Goal: Information Seeking & Learning: Check status

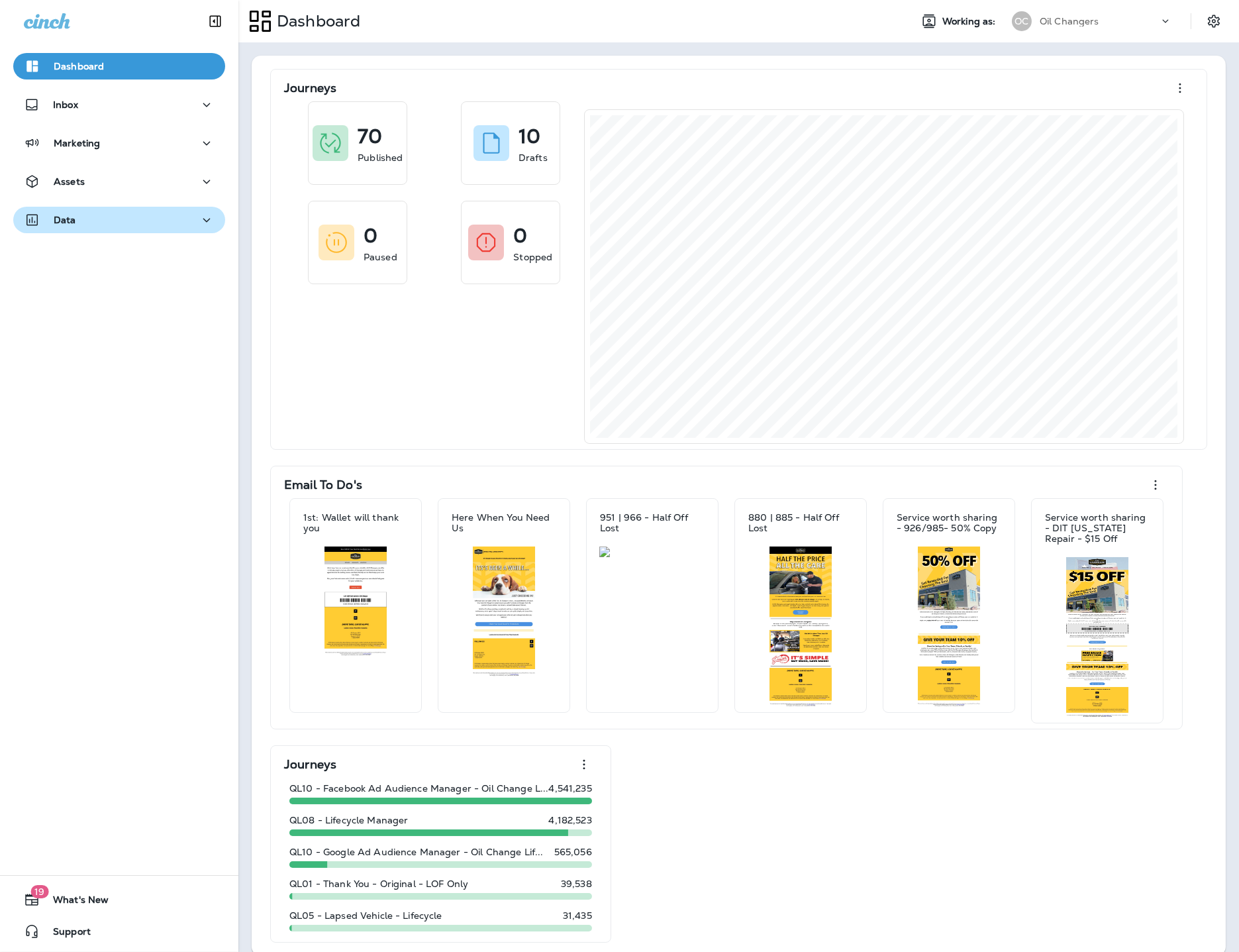
click at [85, 222] on div "Data" at bounding box center [118, 220] width 190 height 17
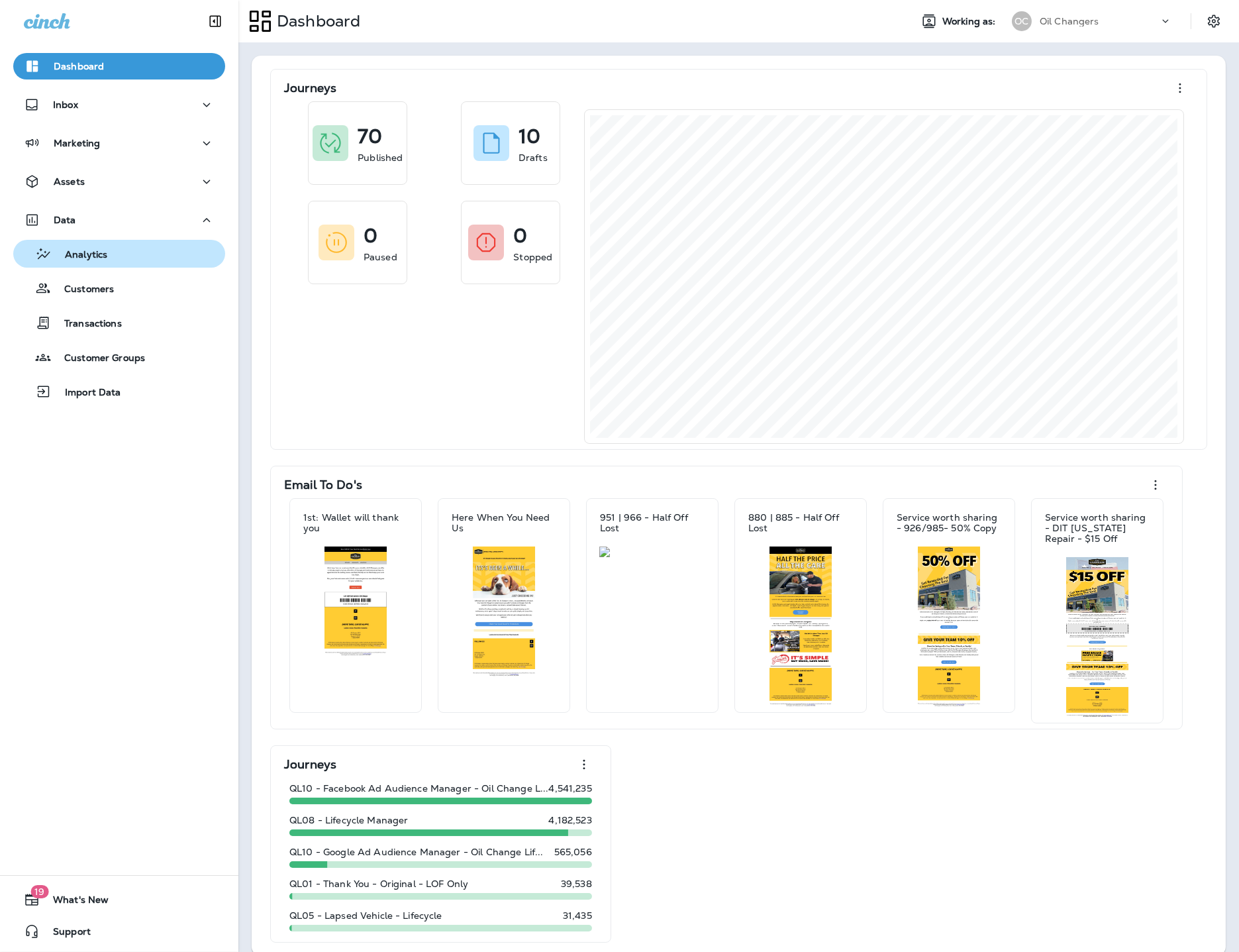
click at [93, 263] on div "Analytics" at bounding box center [62, 254] width 89 height 20
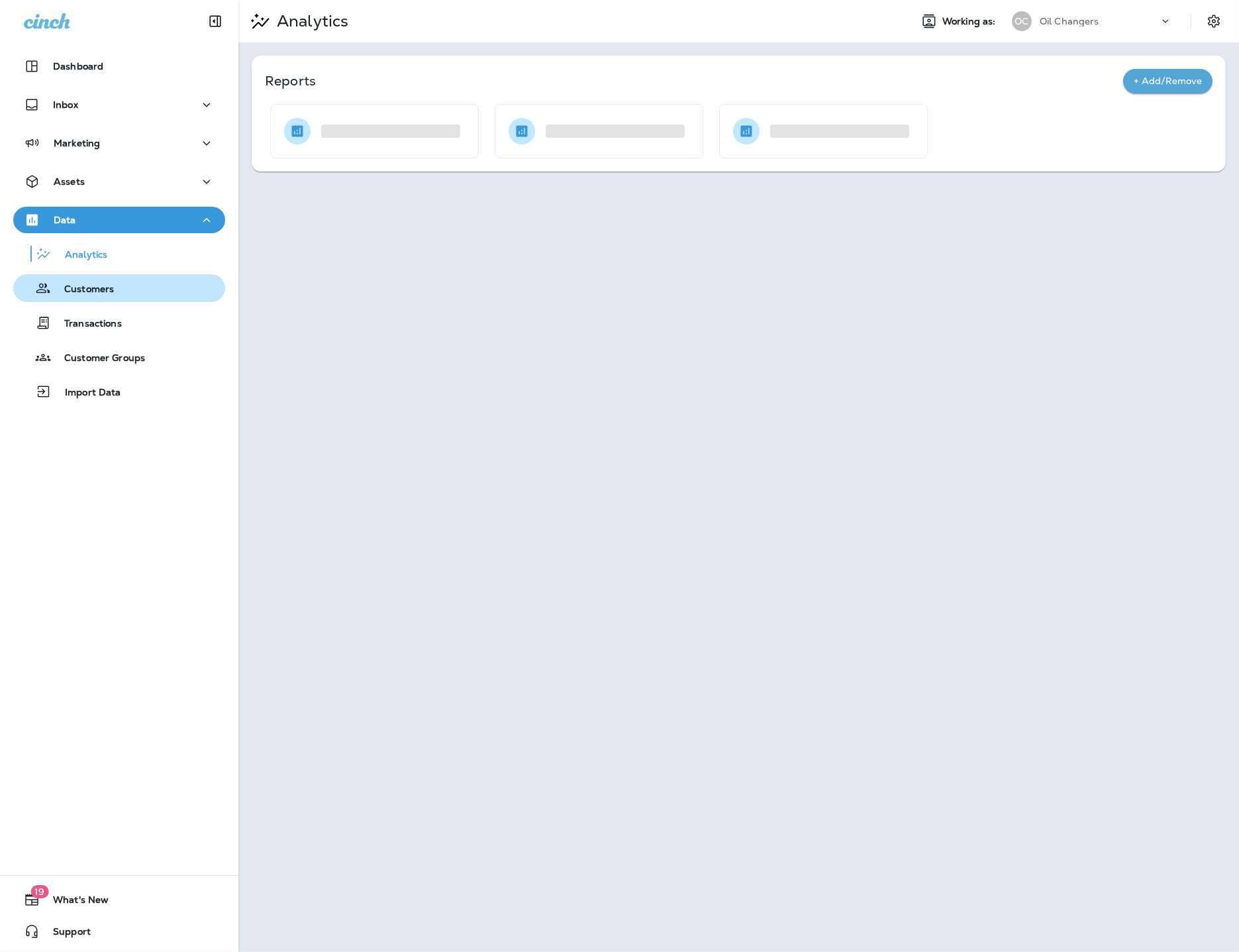
click at [107, 286] on p "Customers" at bounding box center [82, 290] width 63 height 12
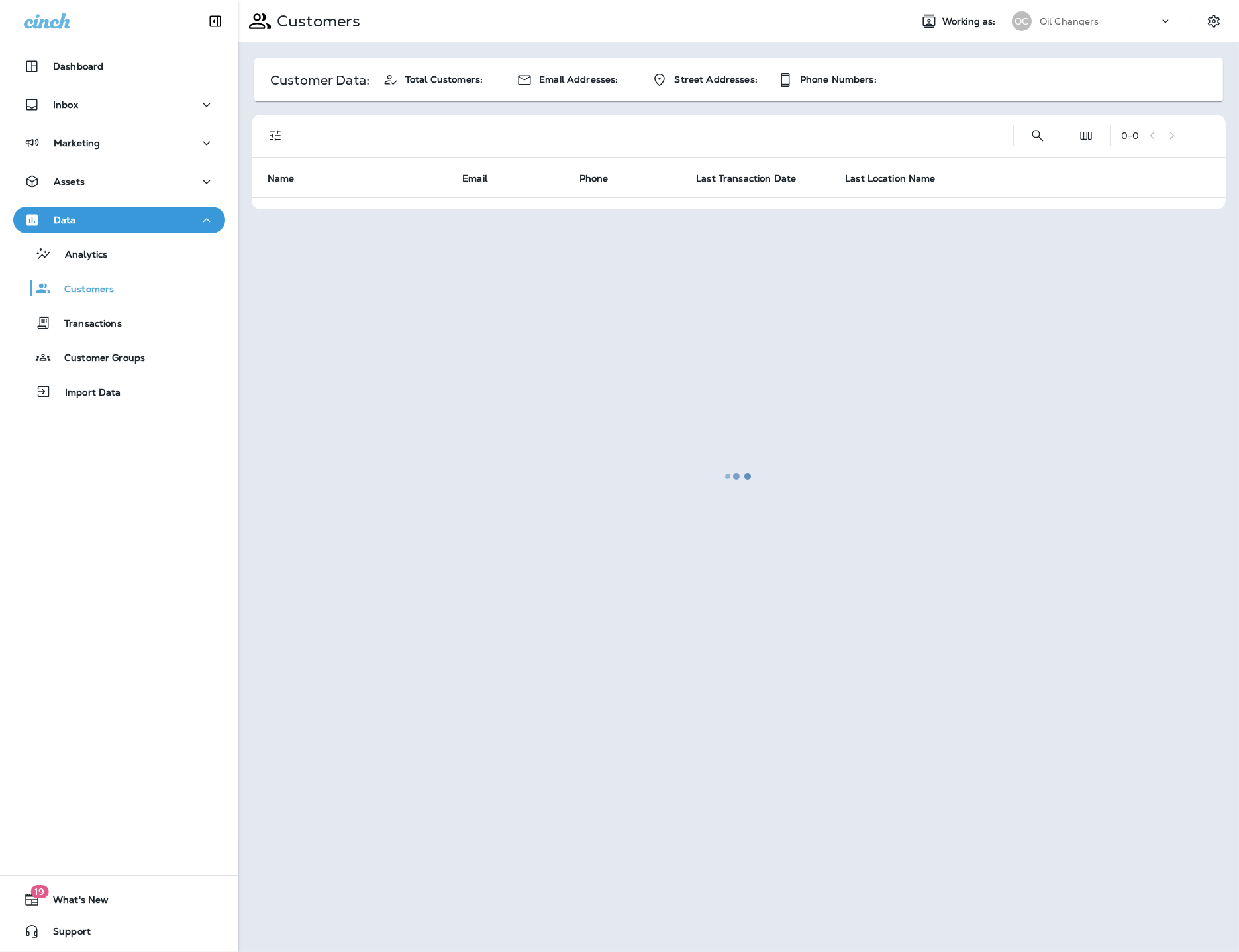
drag, startPoint x: 1031, startPoint y: 138, endPoint x: 1041, endPoint y: 125, distance: 16.4
click at [1031, 137] on div at bounding box center [739, 476] width 999 height 949
click at [1036, 132] on div at bounding box center [739, 476] width 999 height 949
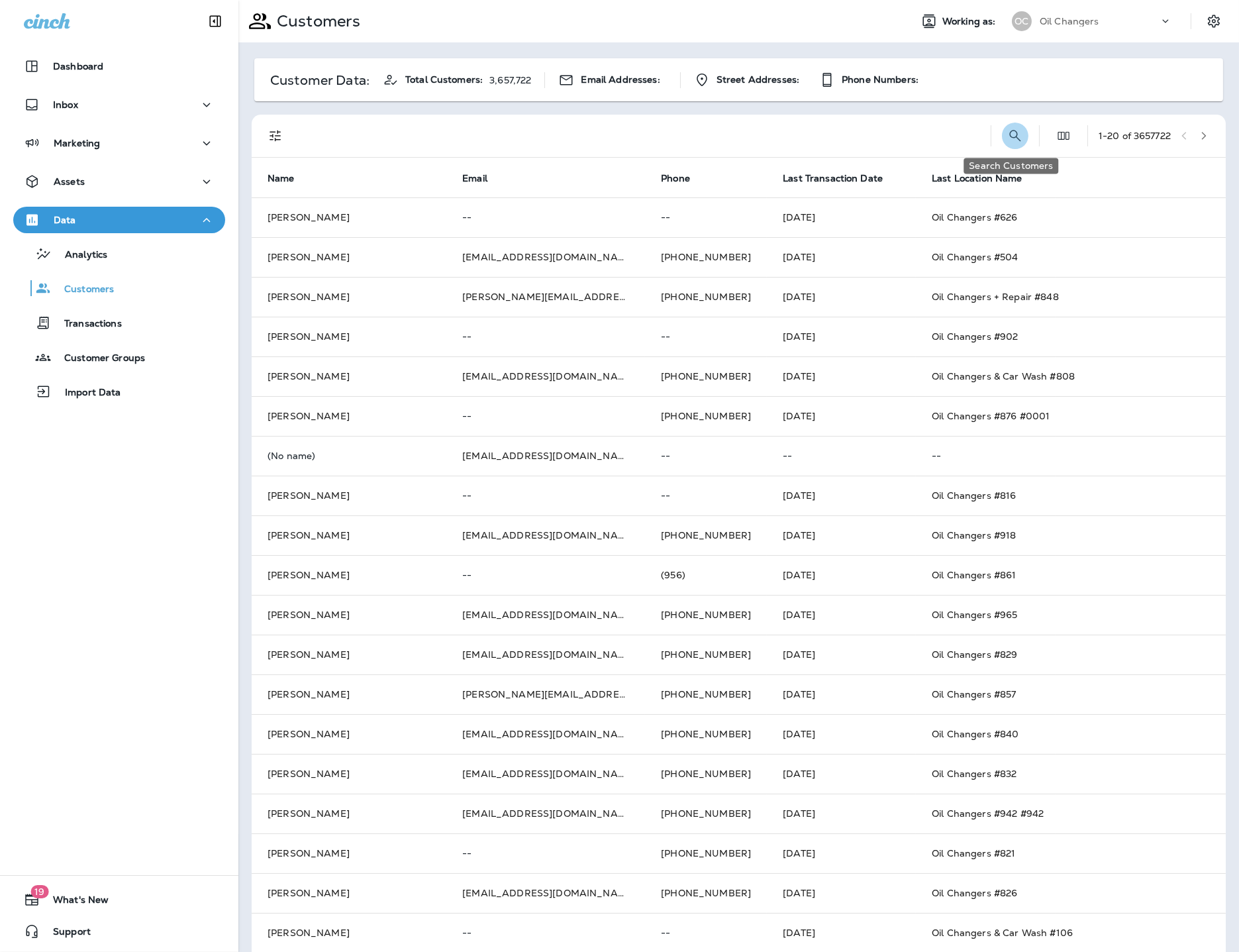
click at [1007, 140] on icon "Search Customers" at bounding box center [1015, 136] width 16 height 16
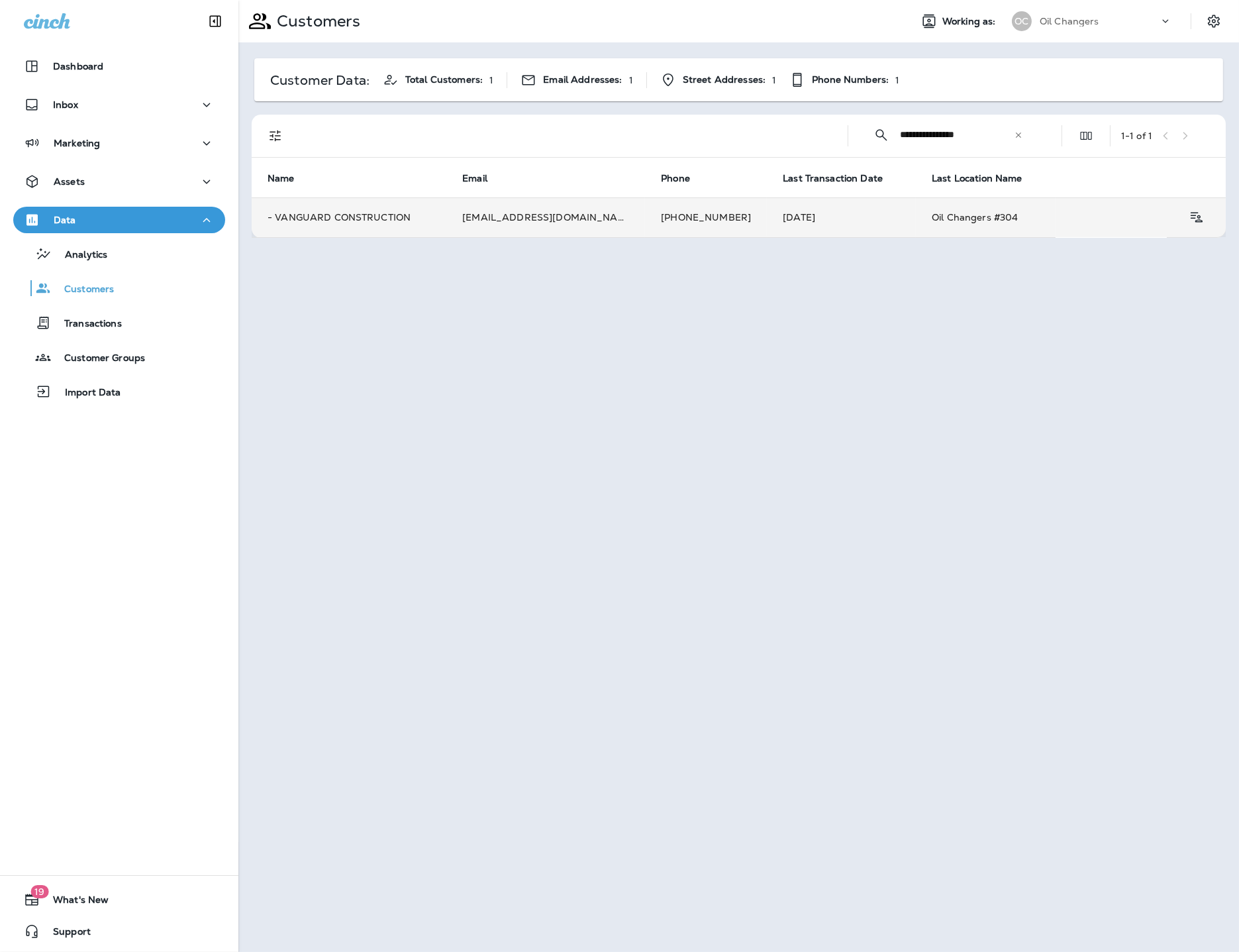
type input "**********"
click at [404, 230] on td "- VANGUARD CONSTRUCTION" at bounding box center [349, 217] width 195 height 39
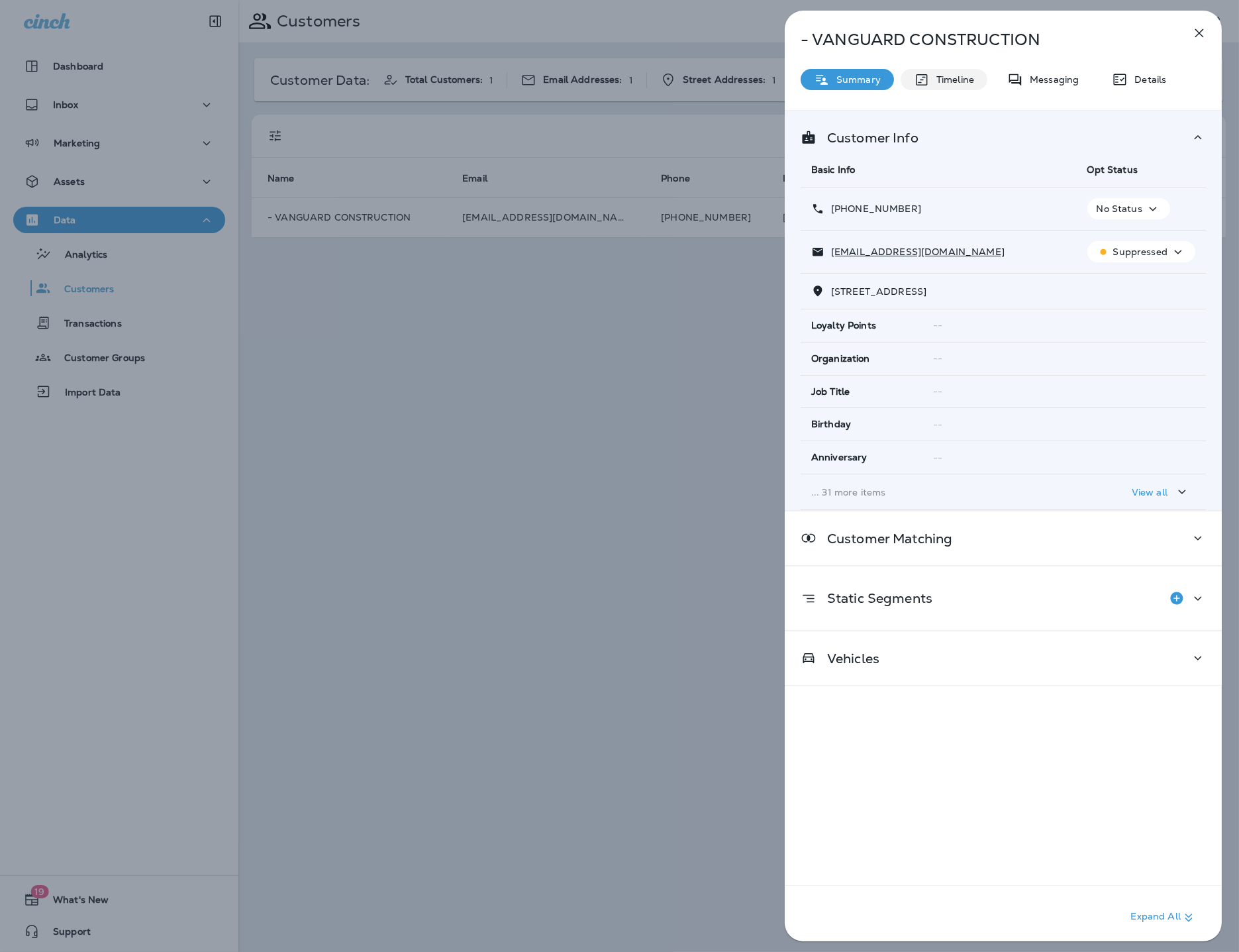
click at [944, 79] on p "Timeline" at bounding box center [952, 80] width 45 height 11
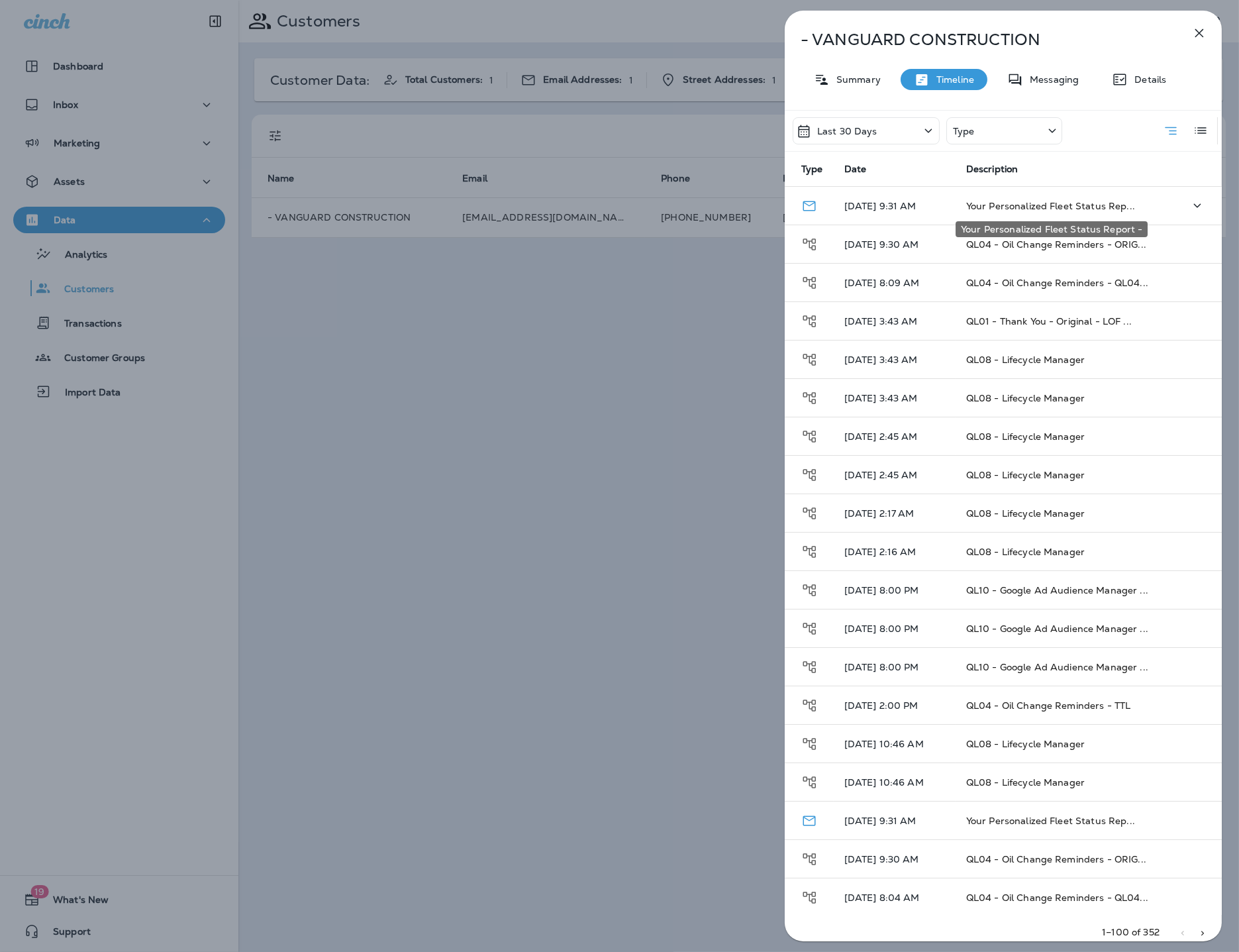
click at [1023, 204] on span "Your Personalized Fleet Status Rep..." at bounding box center [1050, 206] width 168 height 12
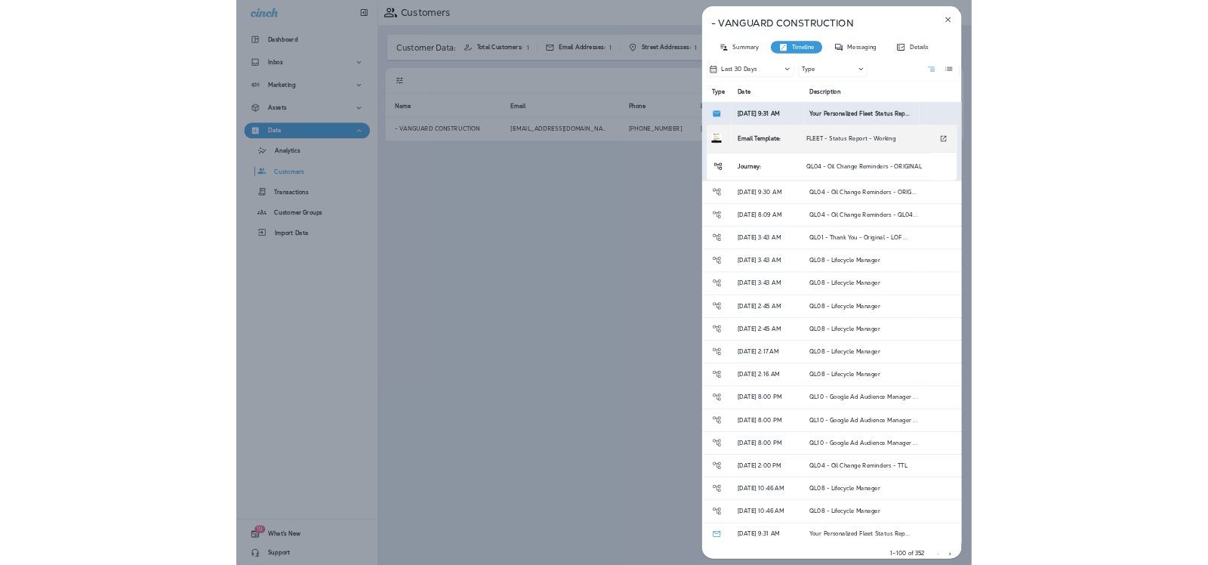
scroll to position [18, 0]
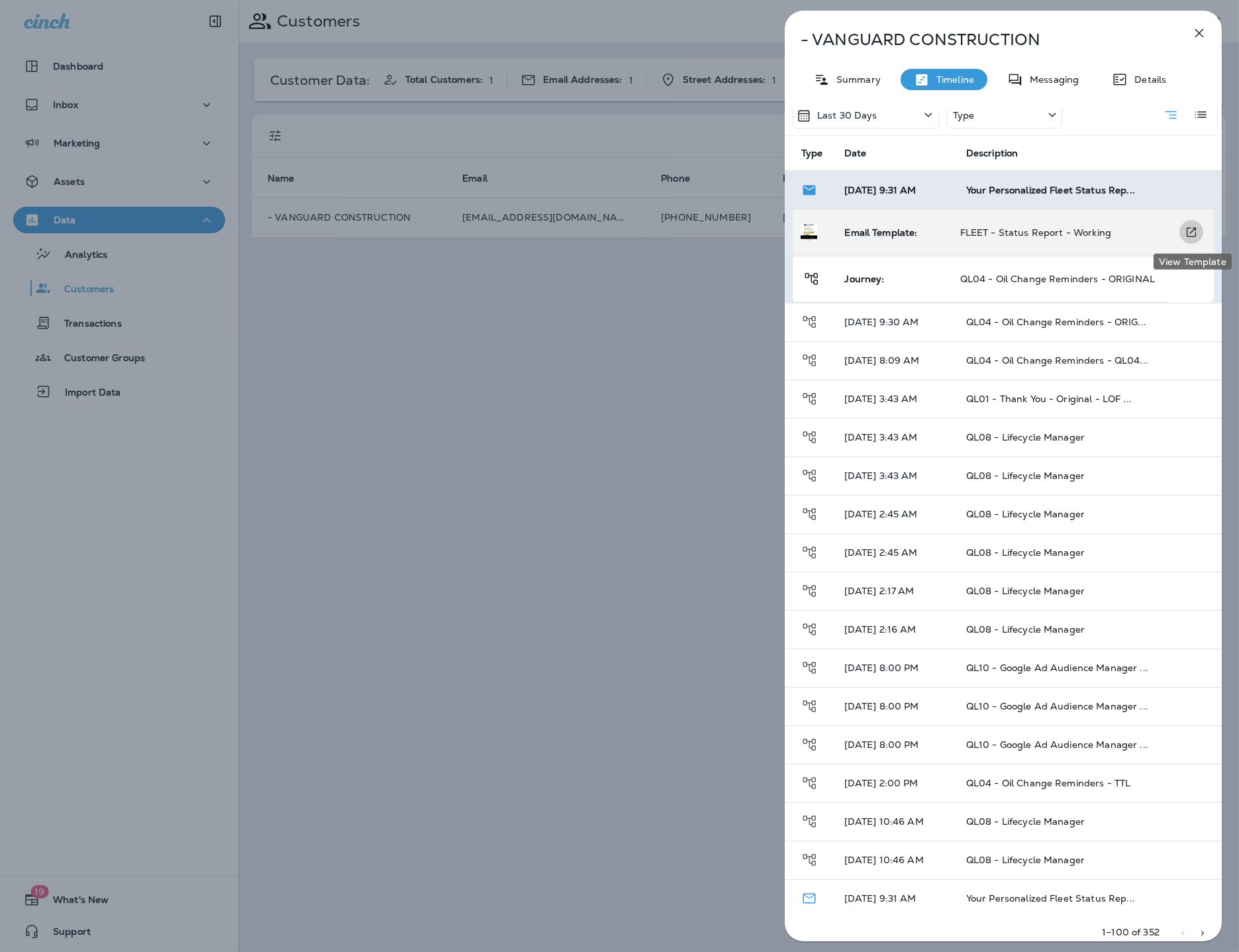
click at [1185, 232] on icon "View Template" at bounding box center [1191, 233] width 13 height 14
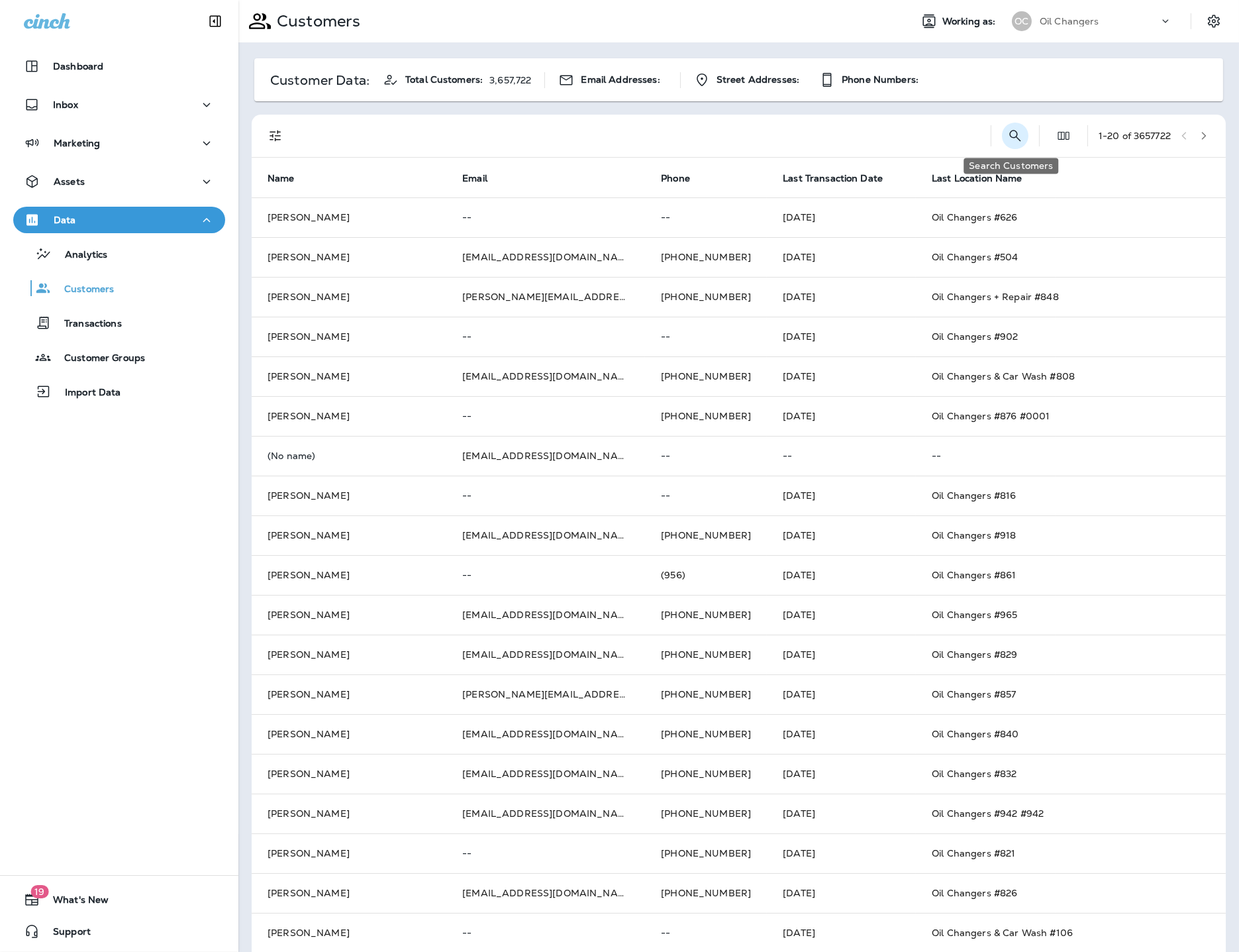
click at [1009, 137] on icon "Search Customers" at bounding box center [1014, 135] width 11 height 11
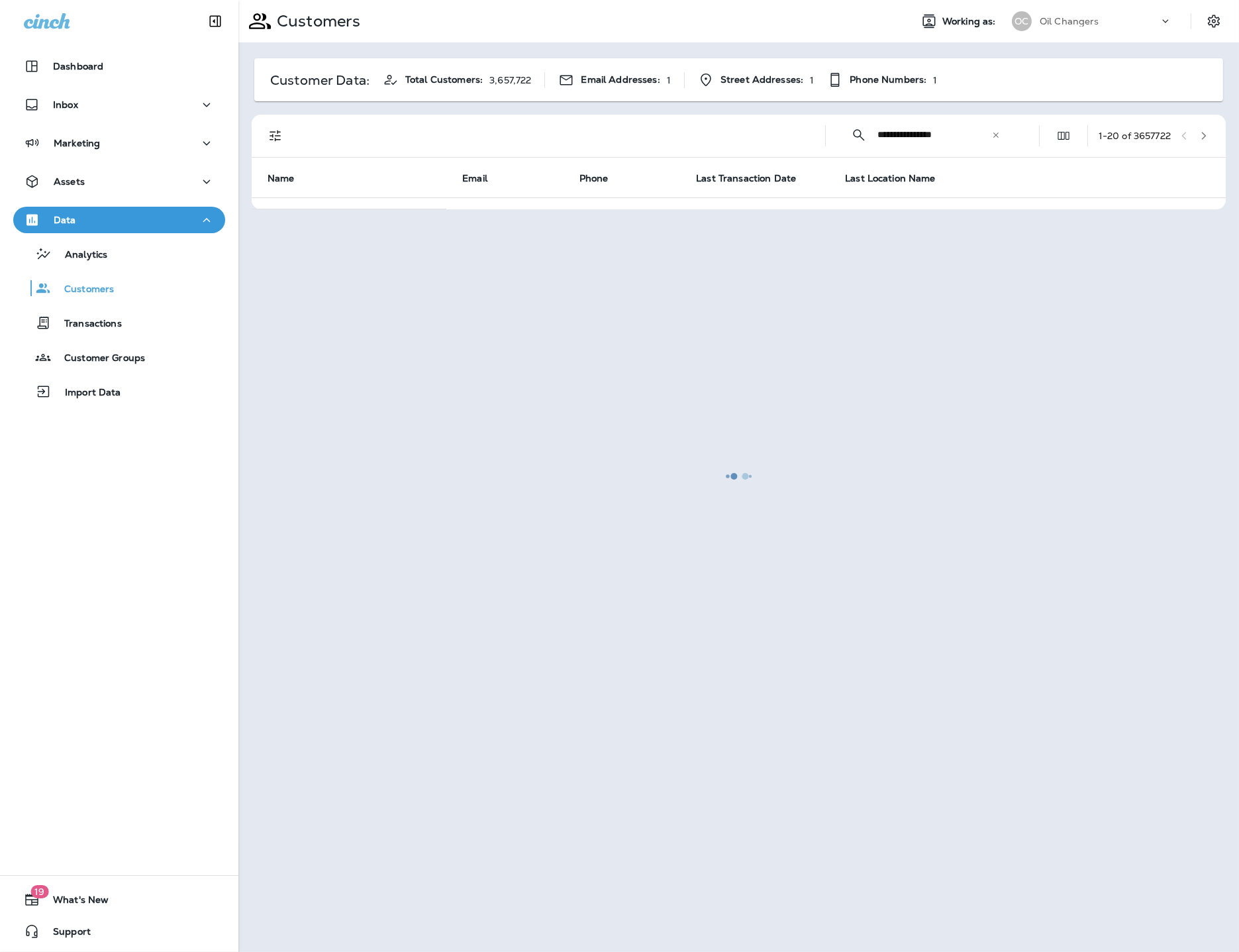
type input "**********"
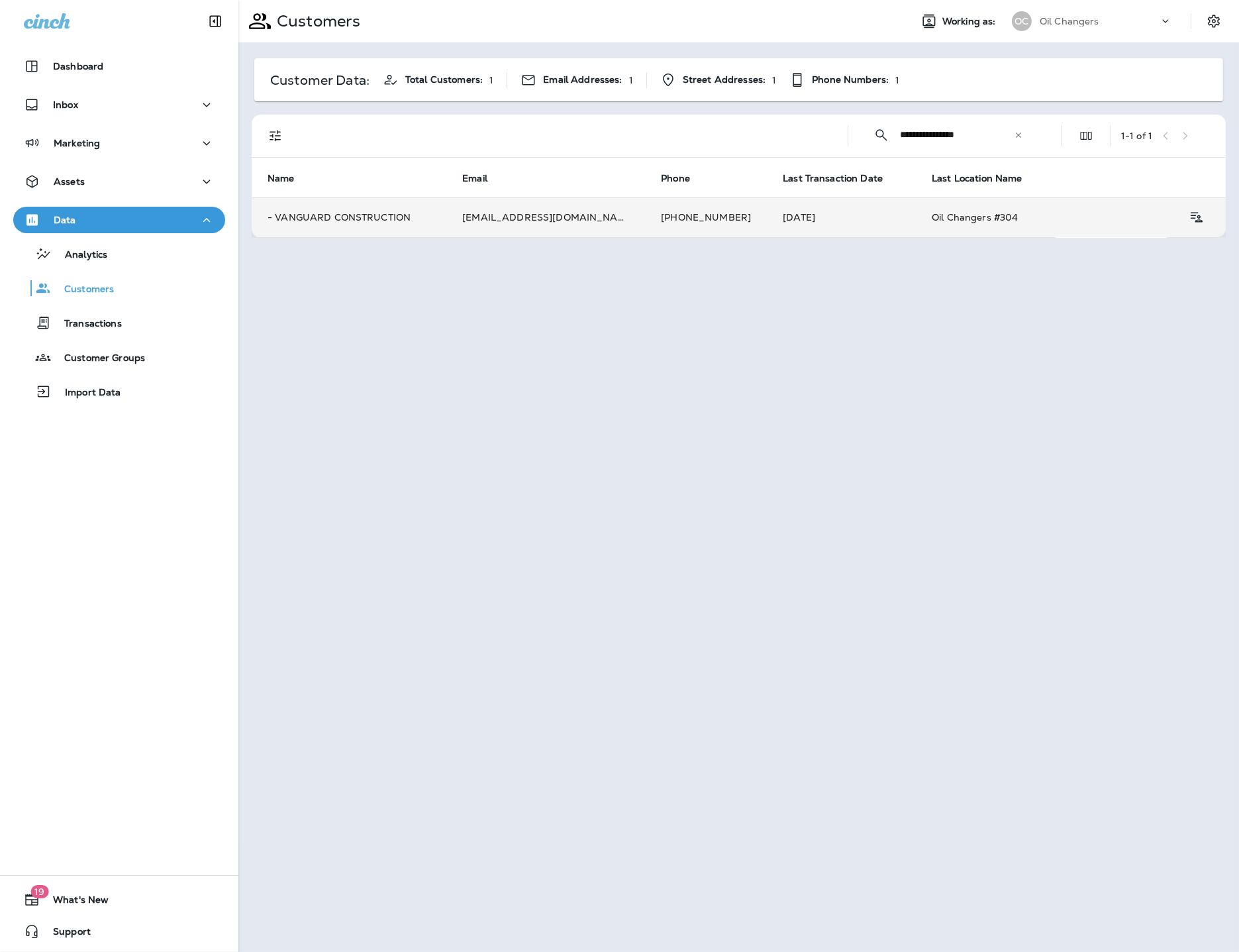
click at [560, 220] on td "[EMAIL_ADDRESS][DOMAIN_NAME]" at bounding box center [546, 217] width 198 height 39
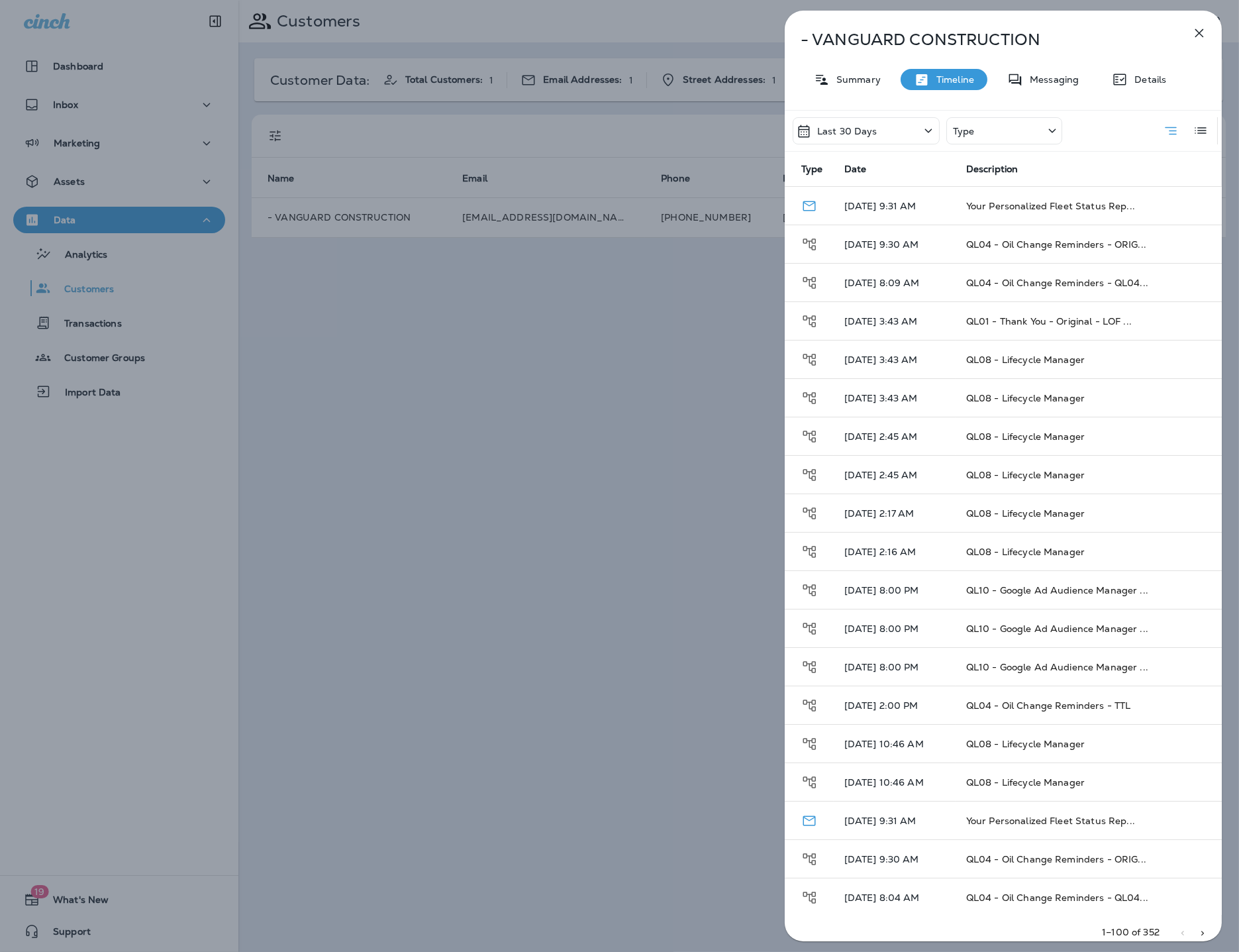
click at [963, 129] on p "Type" at bounding box center [963, 131] width 22 height 11
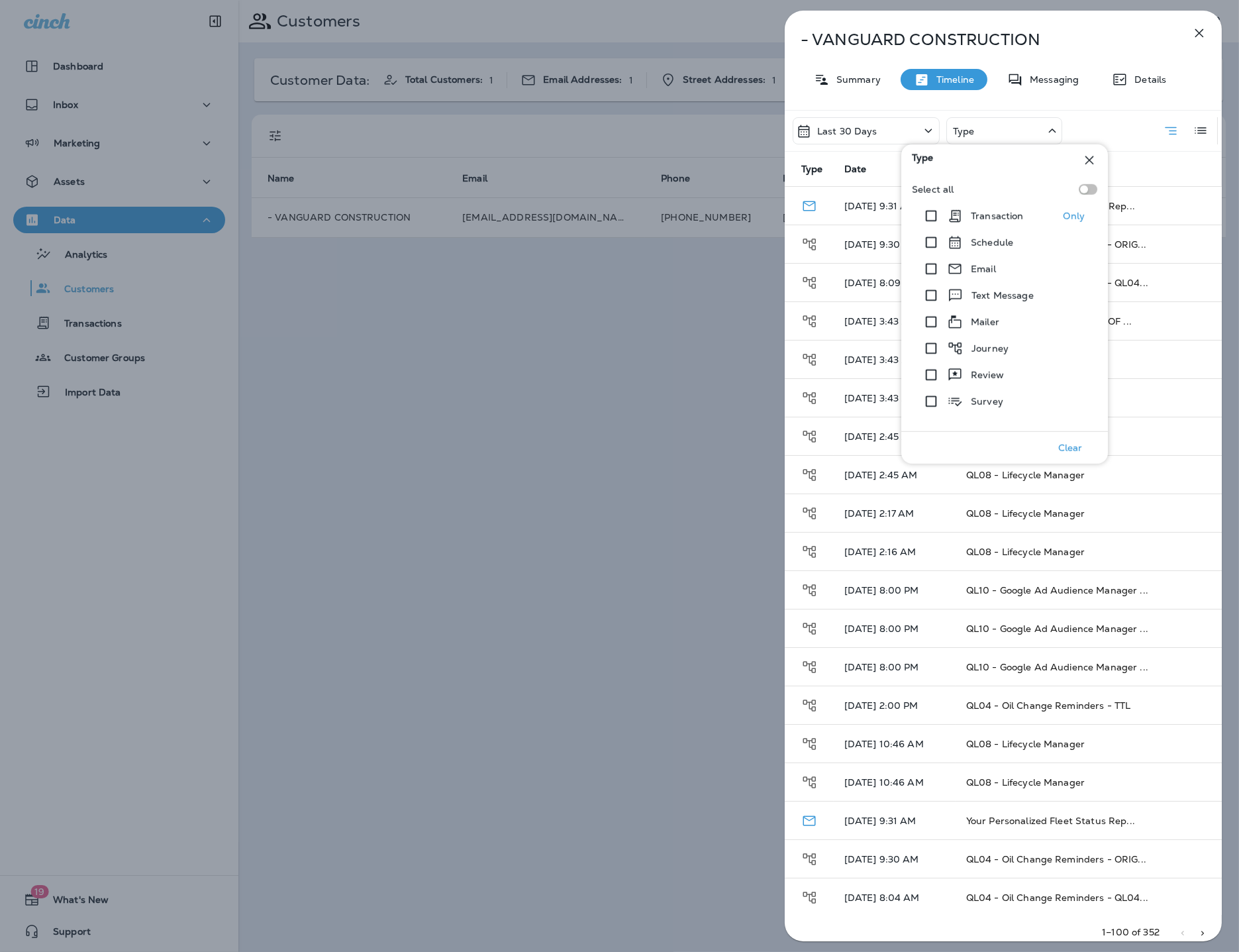
click at [984, 214] on p "Transaction" at bounding box center [998, 216] width 53 height 11
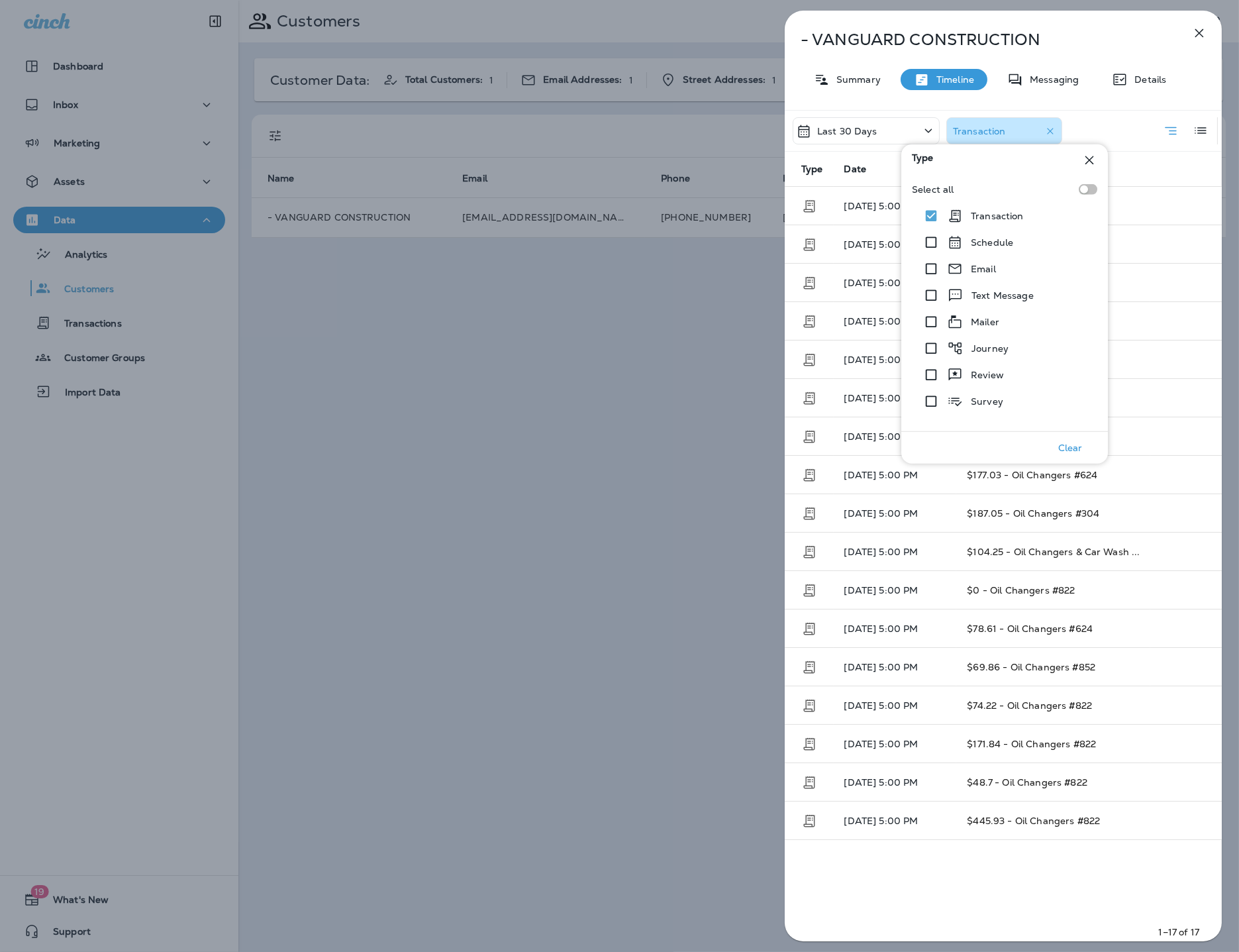
click at [1094, 129] on div "Last 30 Days Transaction" at bounding box center [1003, 131] width 437 height 40
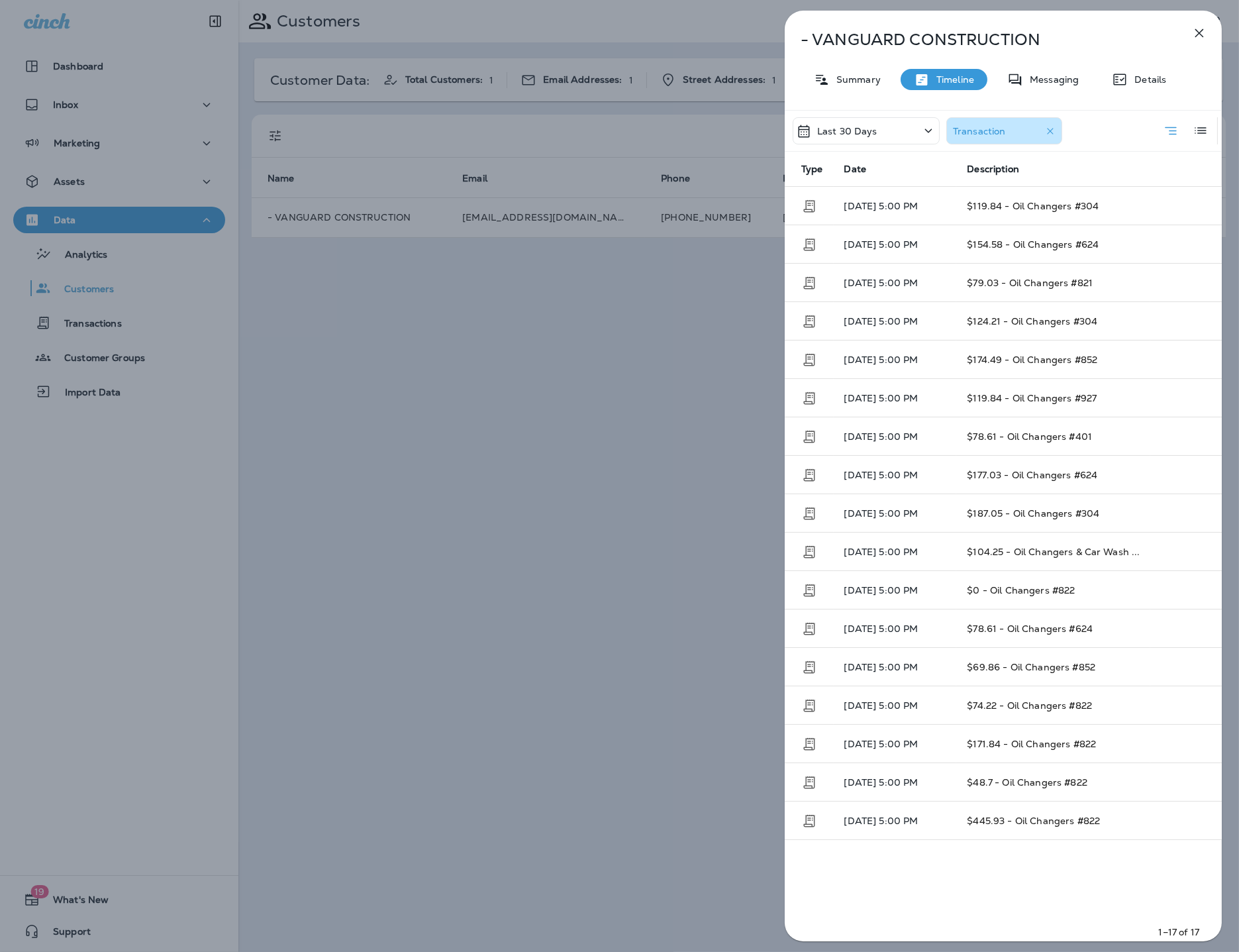
click at [1195, 33] on icon "button" at bounding box center [1200, 33] width 16 height 16
